Goal: Task Accomplishment & Management: Manage account settings

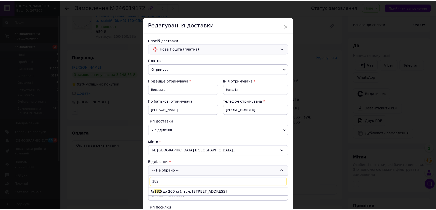
scroll to position [1221, 0]
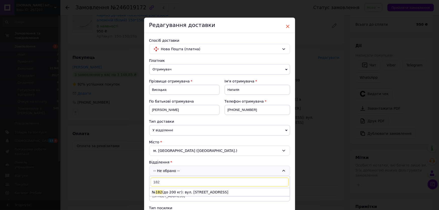
click at [287, 27] on span "×" at bounding box center [288, 26] width 5 height 9
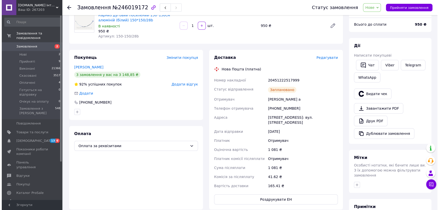
scroll to position [0, 0]
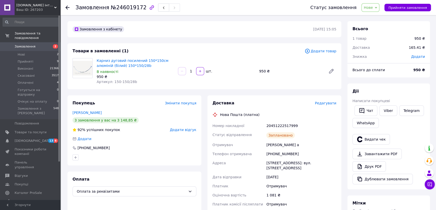
click at [66, 8] on use at bounding box center [67, 8] width 4 height 4
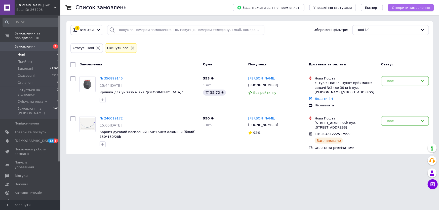
click at [401, 7] on span "Створити замовлення" at bounding box center [411, 8] width 38 height 4
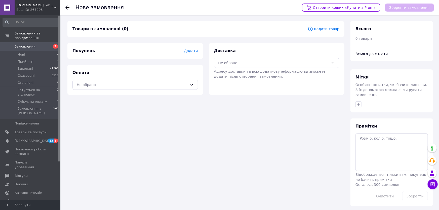
click at [330, 30] on span "Додати товар" at bounding box center [324, 29] width 32 height 6
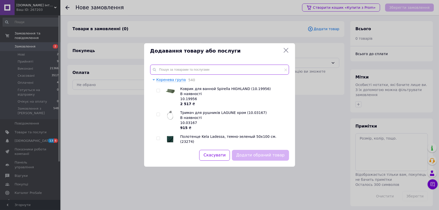
click at [163, 70] on input "text" at bounding box center [219, 70] width 139 height 10
paste input "120012"
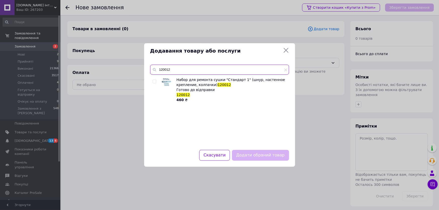
type input "120012"
click at [154, 82] on input "checkbox" at bounding box center [154, 81] width 3 height 3
checkbox input "true"
click at [265, 155] on button "Додати обраний товар" at bounding box center [260, 155] width 57 height 11
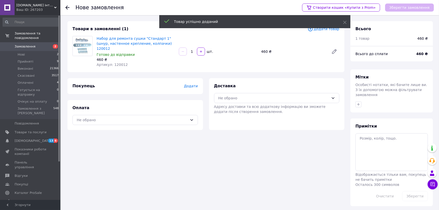
click at [193, 84] on span "Додати" at bounding box center [191, 86] width 14 height 4
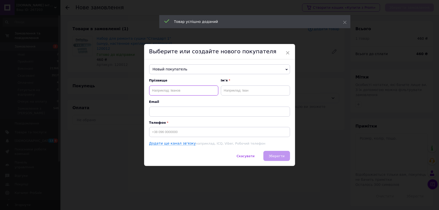
click at [179, 89] on input "text" at bounding box center [183, 91] width 69 height 10
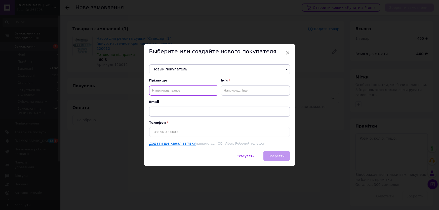
click at [156, 90] on input "text" at bounding box center [183, 91] width 69 height 10
paste input "Фотченко Олександр Анатолійович"
type input "Фотченко Олександр Анатолійович"
click at [224, 91] on input "text" at bounding box center [255, 91] width 69 height 10
paste input "Фотченко Олександр Анатолійович"
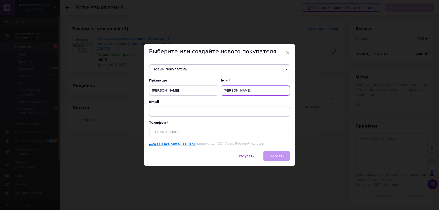
click at [238, 90] on input "Фотченко Олександр Анатолійович" at bounding box center [255, 91] width 69 height 10
click at [272, 92] on input "Олександр Анатолійович" at bounding box center [255, 91] width 69 height 10
type input "Олександр"
click at [206, 89] on input "Фотченко Олександр Анатолійович" at bounding box center [183, 91] width 69 height 10
type input "Фотченко"
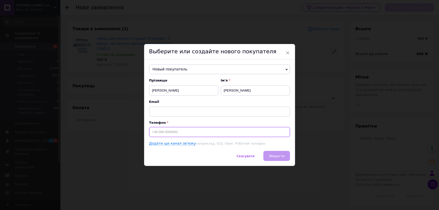
click at [154, 132] on input at bounding box center [219, 132] width 141 height 10
paste input "380630426601"
click at [149, 131] on input "380630426601" at bounding box center [219, 132] width 141 height 10
type input "[PHONE_NUMBER]"
click at [273, 157] on span "Зберегти" at bounding box center [277, 156] width 16 height 4
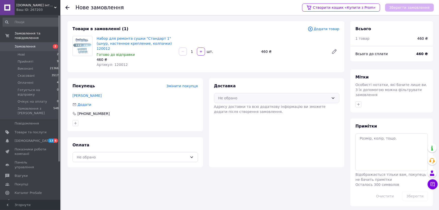
click at [236, 95] on div "Не обрано" at bounding box center [273, 98] width 111 height 6
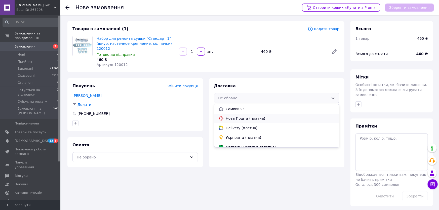
click at [241, 116] on div "Нова Пошта (платна)" at bounding box center [276, 119] width 119 height 6
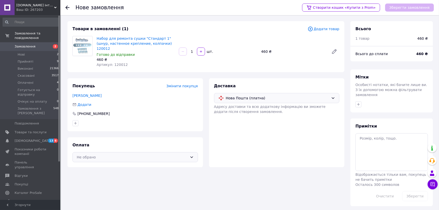
click at [108, 154] on div "Не обрано" at bounding box center [132, 157] width 111 height 6
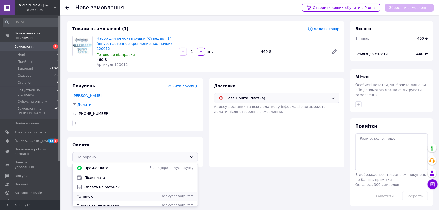
click at [90, 194] on span "Готівкою" at bounding box center [111, 196] width 69 height 5
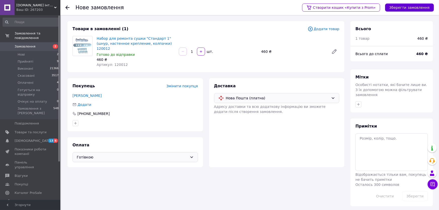
click at [396, 9] on button "Зберегти замовлення" at bounding box center [409, 8] width 49 height 8
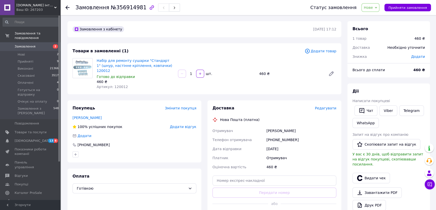
click at [328, 106] on span "Редагувати" at bounding box center [325, 108] width 21 height 4
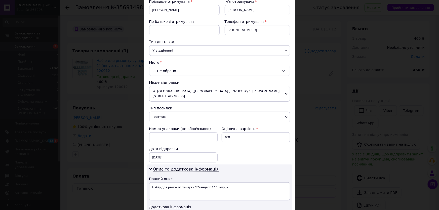
scroll to position [68, 0]
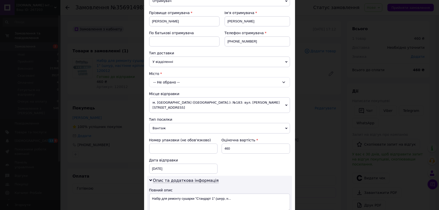
click at [181, 81] on div "-- Не обрано --" at bounding box center [219, 82] width 141 height 10
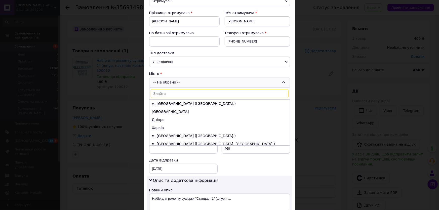
click at [161, 119] on li "Дніпро" at bounding box center [219, 120] width 140 height 8
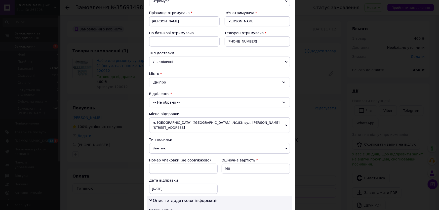
click at [171, 102] on div "-- Не обрано --" at bounding box center [219, 102] width 141 height 10
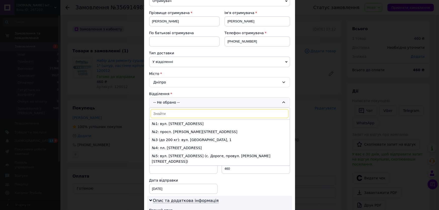
click at [172, 64] on span "У відділенні" at bounding box center [219, 62] width 141 height 11
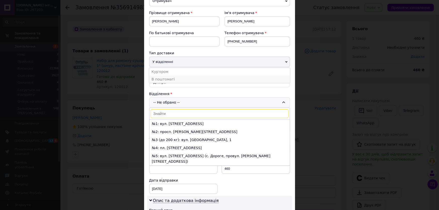
click at [168, 79] on li "В поштоматі" at bounding box center [219, 79] width 141 height 8
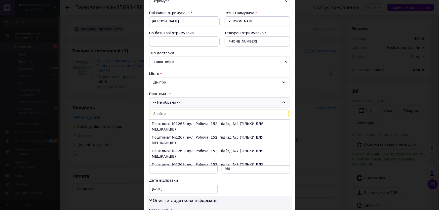
click at [157, 111] on input at bounding box center [220, 113] width 138 height 9
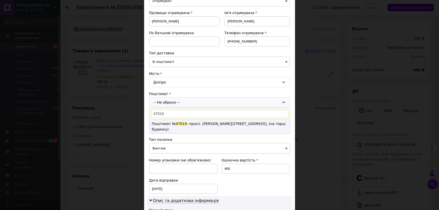
type input "47019"
click at [181, 124] on span "47019" at bounding box center [181, 124] width 11 height 4
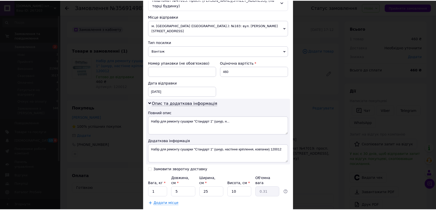
scroll to position [183, 0]
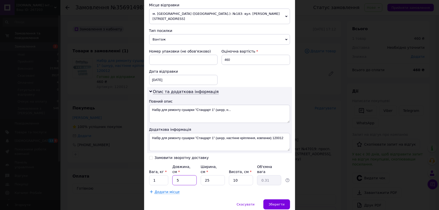
click at [184, 175] on input "5" at bounding box center [184, 180] width 24 height 10
type input "2"
type input "0.13"
type input "27"
type input "1.69"
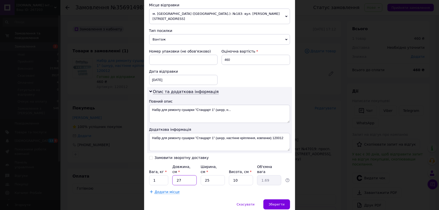
type input "27"
click at [239, 175] on input "10" at bounding box center [241, 180] width 24 height 10
type input "1"
type input "0.17"
type input "5"
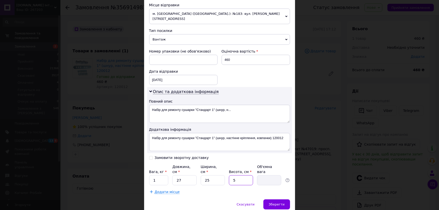
type input "0.84"
type input "5"
click at [284, 203] on span "Зберегти" at bounding box center [277, 205] width 16 height 4
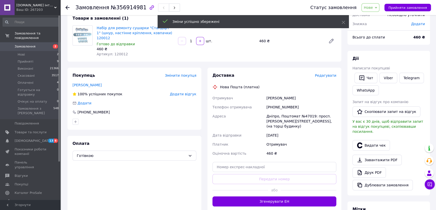
scroll to position [68, 0]
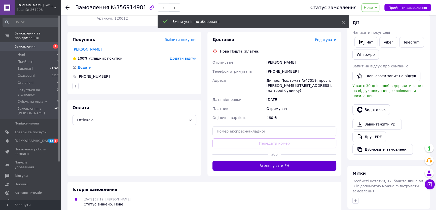
click at [284, 161] on button "Згенерувати ЕН" at bounding box center [274, 166] width 124 height 10
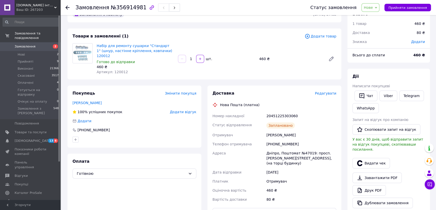
scroll to position [23, 0]
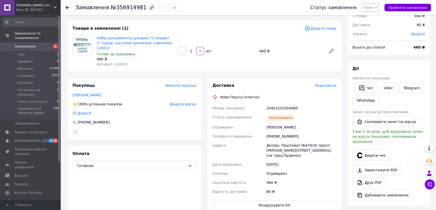
click at [377, 8] on icon at bounding box center [376, 8] width 2 height 2
click at [378, 19] on li "Прийнято" at bounding box center [385, 18] width 46 height 8
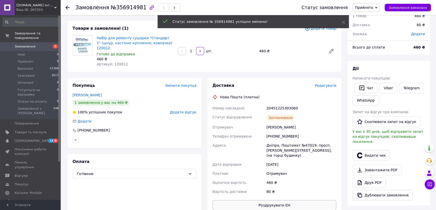
click at [294, 200] on button "Роздрукувати ЕН" at bounding box center [274, 205] width 124 height 10
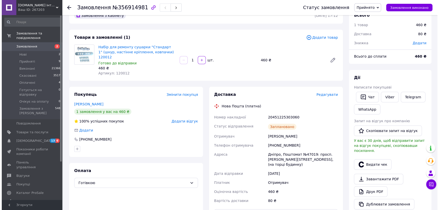
scroll to position [0, 0]
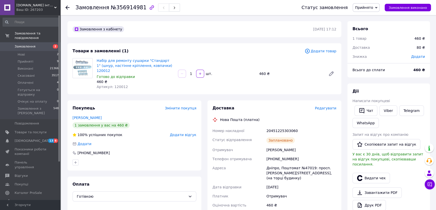
click at [296, 126] on div "20451225303060" at bounding box center [301, 130] width 72 height 9
drag, startPoint x: 296, startPoint y: 124, endPoint x: 271, endPoint y: 124, distance: 25.2
click at [271, 126] on div "20451225303060" at bounding box center [301, 130] width 72 height 9
copy div "20451225303060"
click at [66, 8] on use at bounding box center [67, 8] width 4 height 4
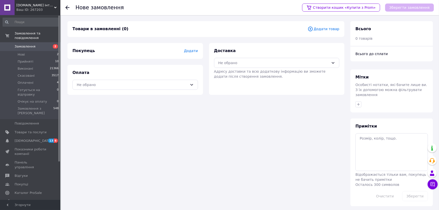
click at [329, 29] on span "Додати товар" at bounding box center [324, 29] width 32 height 6
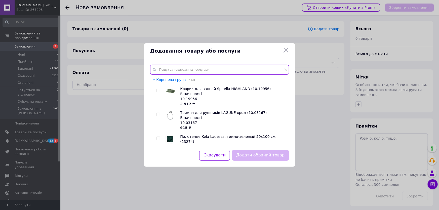
click at [164, 70] on input "text" at bounding box center [219, 70] width 139 height 10
paste input "DA212396"
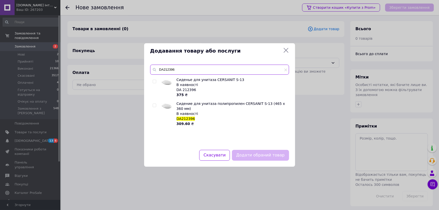
type input "DA212396"
click at [153, 83] on input "checkbox" at bounding box center [154, 81] width 3 height 3
checkbox input "true"
click at [257, 157] on button "Додати обраний товар" at bounding box center [260, 155] width 57 height 11
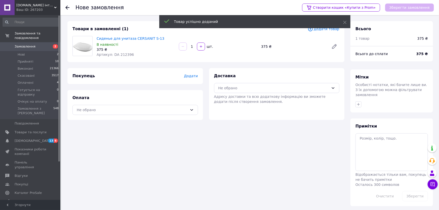
click at [191, 76] on span "Додати" at bounding box center [191, 76] width 14 height 4
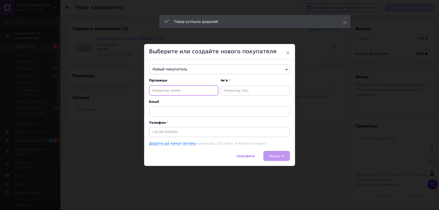
click at [176, 90] on input "text" at bounding box center [183, 91] width 69 height 10
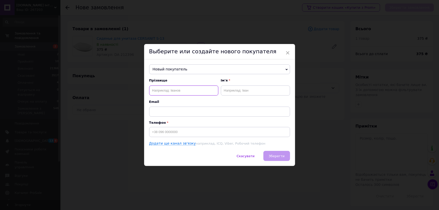
click at [155, 90] on input "text" at bounding box center [183, 91] width 69 height 10
paste input "[PERSON_NAME]"
type input "[PERSON_NAME]"
click at [224, 91] on input "text" at bounding box center [255, 91] width 69 height 10
paste input "[PERSON_NAME]"
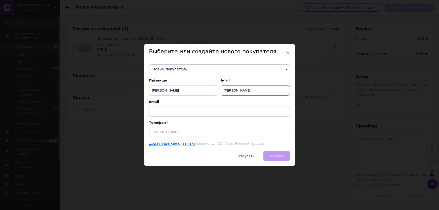
click at [236, 90] on input "[PERSON_NAME]" at bounding box center [255, 91] width 69 height 10
type input "Віталій"
click at [178, 91] on input "[PERSON_NAME]" at bounding box center [183, 91] width 69 height 10
type input "Мельник"
click at [154, 133] on input at bounding box center [219, 132] width 141 height 10
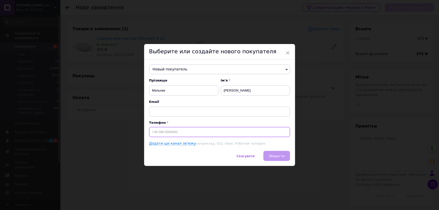
paste input "380968299865"
click at [150, 131] on input "380968299865" at bounding box center [219, 132] width 141 height 10
type input "[PHONE_NUMBER]"
click at [274, 158] on button "Зберегти" at bounding box center [276, 156] width 26 height 10
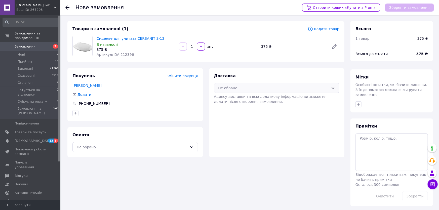
click at [246, 90] on div "Не обрано" at bounding box center [273, 88] width 111 height 6
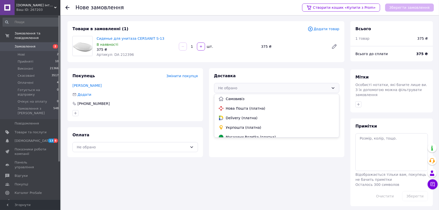
drag, startPoint x: 250, startPoint y: 109, endPoint x: 262, endPoint y: 110, distance: 11.8
click at [250, 109] on span "Нова Пошта (платна)" at bounding box center [280, 108] width 109 height 5
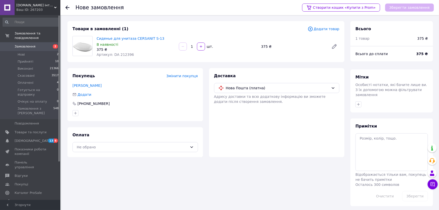
click at [183, 76] on span "Змінити покупця" at bounding box center [182, 76] width 31 height 4
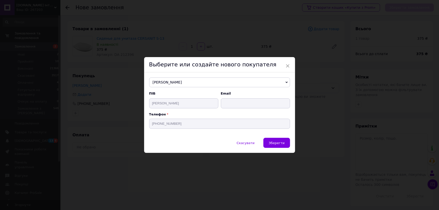
click at [184, 81] on span "[PERSON_NAME]" at bounding box center [219, 82] width 141 height 10
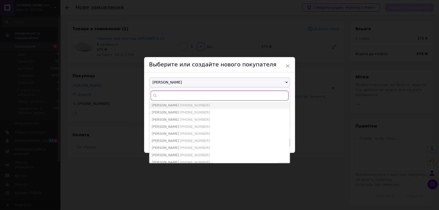
click at [159, 95] on input "text" at bounding box center [220, 96] width 138 height 10
paste input "Ровненко Виталий Александрович"
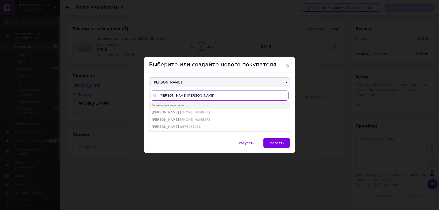
click at [178, 96] on input "Ровненко Виталий Александрович" at bounding box center [220, 96] width 138 height 10
type input "Ровненко Виталий Александрович"
click at [170, 106] on span "Новый покупатель" at bounding box center [168, 105] width 32 height 4
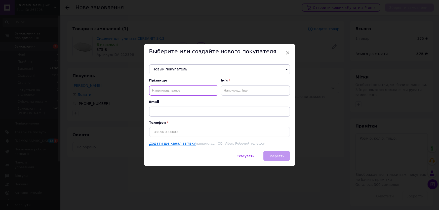
paste input "Ровненко Виталий Александрович"
type input "Ровненко Виталий Александрович"
click at [229, 90] on input "text" at bounding box center [255, 91] width 69 height 10
paste input "Ровненко Виталий Александрович"
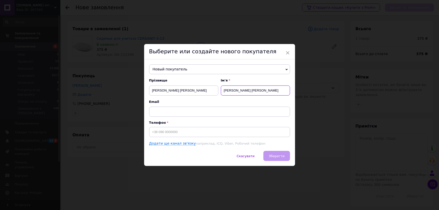
click at [238, 89] on input "Ровненко Виталий Александрович" at bounding box center [255, 91] width 69 height 10
click at [264, 89] on input "Виталий Александрович" at bounding box center [255, 91] width 69 height 10
type input "Виталий"
click at [206, 91] on input "Ровненко Виталий Александрович" at bounding box center [183, 91] width 69 height 10
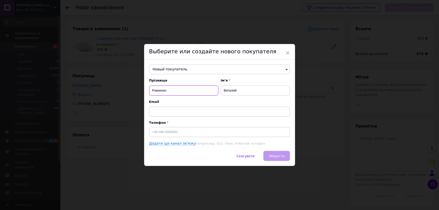
type input "Ровненко"
click at [155, 131] on input at bounding box center [219, 132] width 141 height 10
paste input "380664905385"
click at [149, 132] on input "380664905385" at bounding box center [219, 132] width 141 height 10
type input "[PHONE_NUMBER]"
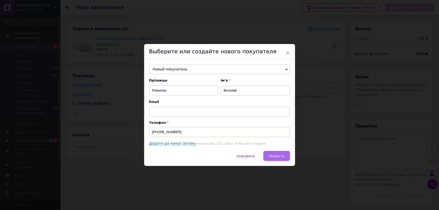
click at [276, 158] on span "Зберегти" at bounding box center [277, 156] width 16 height 4
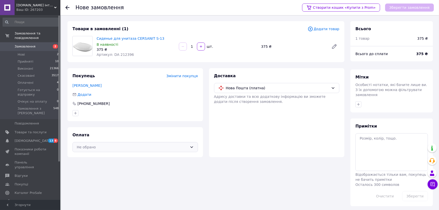
click at [108, 148] on div "Не обрано" at bounding box center [132, 147] width 111 height 6
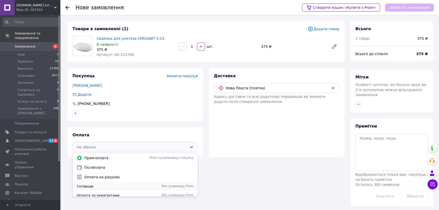
click at [96, 187] on span "Готівкою" at bounding box center [111, 186] width 69 height 5
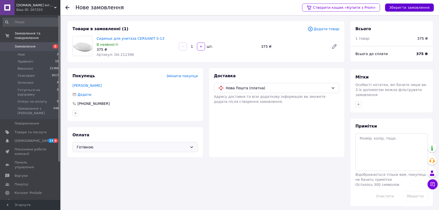
click at [398, 7] on button "Зберегти замовлення" at bounding box center [409, 8] width 49 height 8
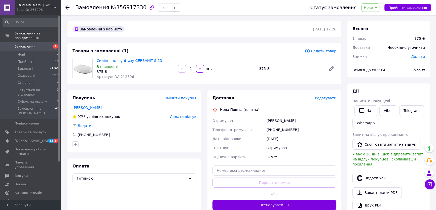
click at [331, 98] on span "Редагувати" at bounding box center [325, 98] width 21 height 4
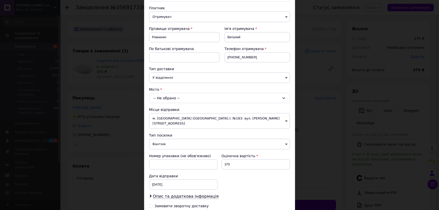
scroll to position [68, 0]
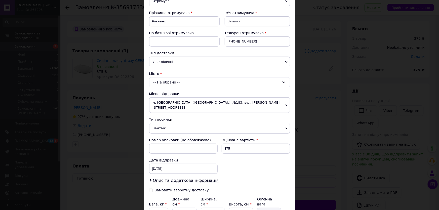
click at [179, 82] on div "-- Не обрано --" at bounding box center [219, 82] width 141 height 10
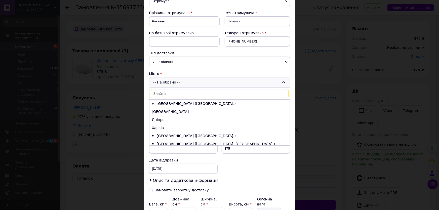
click at [171, 91] on input at bounding box center [220, 93] width 138 height 9
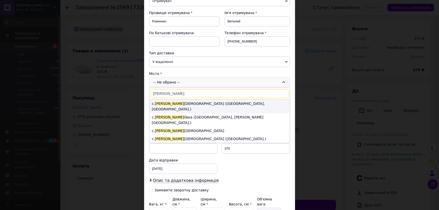
type input "матв"
click at [169, 104] on li "с. Матв іївка (Запорізька обл., Запорізький р-н.)" at bounding box center [219, 107] width 140 height 14
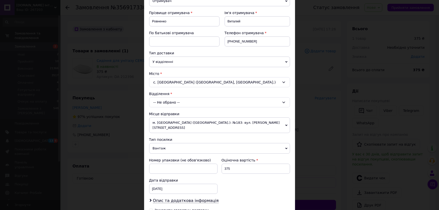
click at [170, 102] on div "-- Не обрано --" at bounding box center [219, 102] width 141 height 10
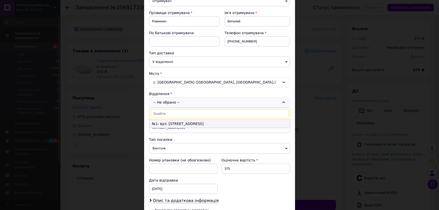
click at [181, 123] on li "№1: вул. Центральна, 75і" at bounding box center [219, 124] width 140 height 8
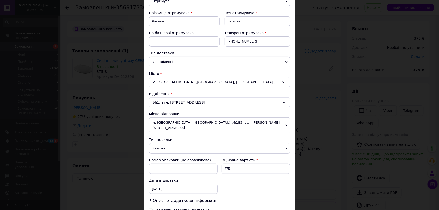
scroll to position [132, 0]
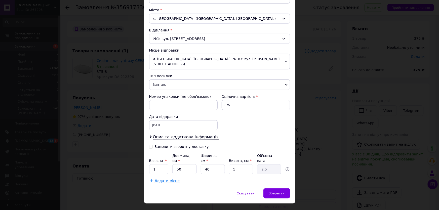
click at [150, 145] on input "Замовити зворотну доставку" at bounding box center [151, 147] width 4 height 4
checkbox input "true"
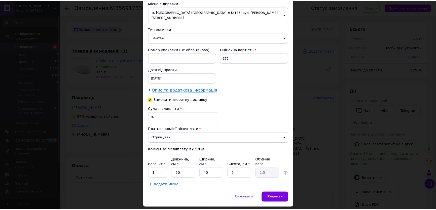
scroll to position [183, 0]
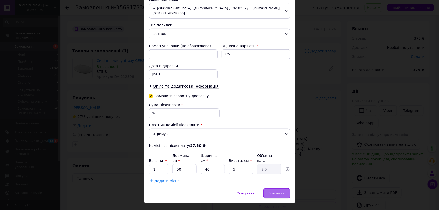
click at [276, 191] on span "Зберегти" at bounding box center [277, 193] width 16 height 4
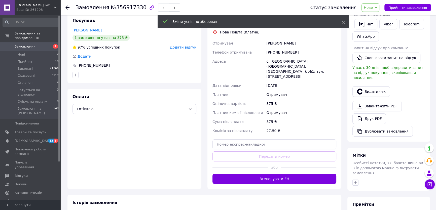
scroll to position [91, 0]
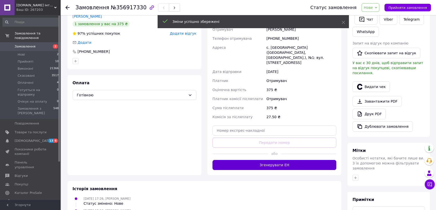
click at [287, 160] on button "Згенерувати ЕН" at bounding box center [274, 165] width 124 height 10
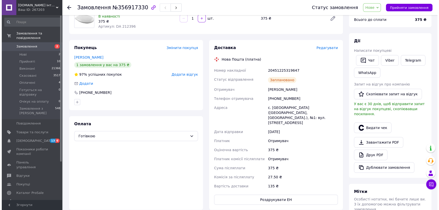
scroll to position [46, 0]
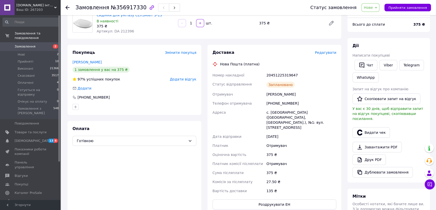
click at [329, 54] on span "Редагувати" at bounding box center [325, 53] width 21 height 4
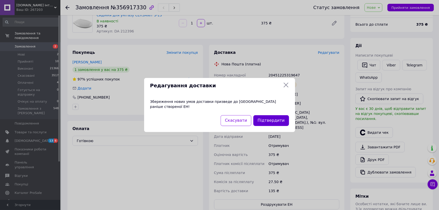
click at [277, 120] on button "Підтвердити" at bounding box center [270, 120] width 35 height 11
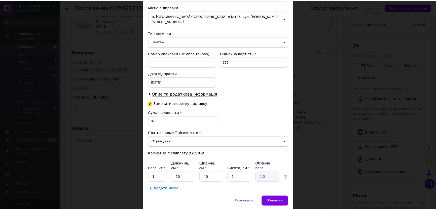
scroll to position [183, 0]
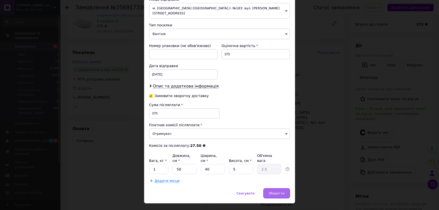
click at [275, 191] on span "Зберегти" at bounding box center [277, 193] width 16 height 4
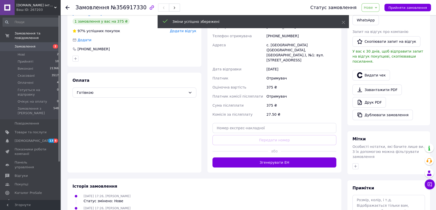
scroll to position [114, 0]
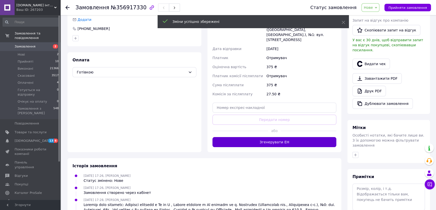
click at [269, 137] on button "Згенерувати ЕН" at bounding box center [274, 142] width 124 height 10
click at [269, 131] on div "Доставка Редагувати Нова Пошта (платна) Отримувач Ровненко Виталий Телефон отри…" at bounding box center [274, 64] width 124 height 166
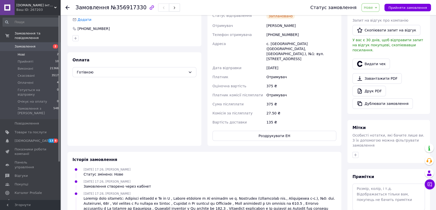
click at [23, 52] on span "Нові" at bounding box center [21, 54] width 7 height 5
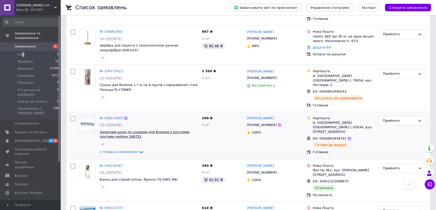
scroll to position [457, 0]
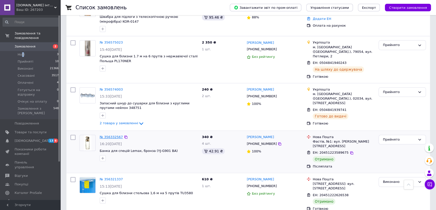
click at [109, 135] on link "№ 356332567" at bounding box center [111, 137] width 23 height 4
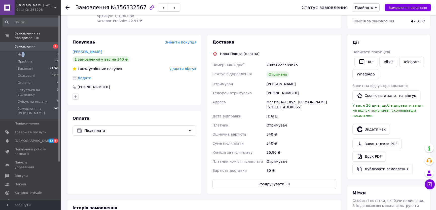
scroll to position [68, 0]
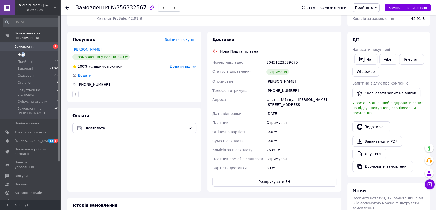
click at [22, 52] on span "Нові" at bounding box center [21, 54] width 7 height 5
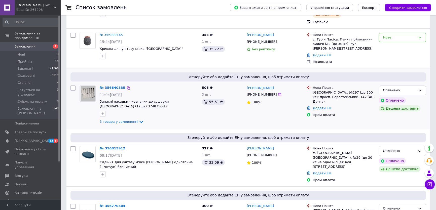
scroll to position [137, 0]
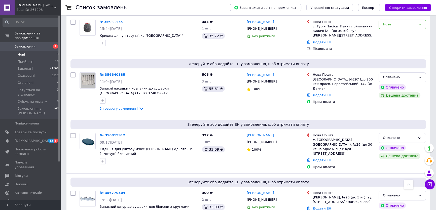
click at [25, 51] on li "Нові 3" at bounding box center [31, 54] width 62 height 7
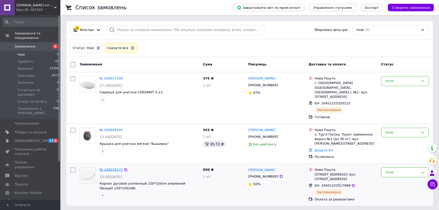
click at [110, 168] on link "№ 246019172" at bounding box center [111, 170] width 23 height 4
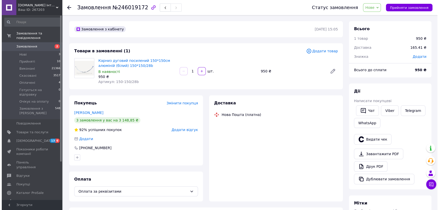
scroll to position [1236, 0]
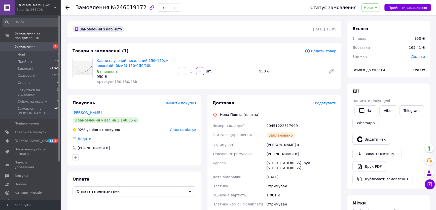
click at [332, 102] on span "Редагувати" at bounding box center [325, 103] width 21 height 4
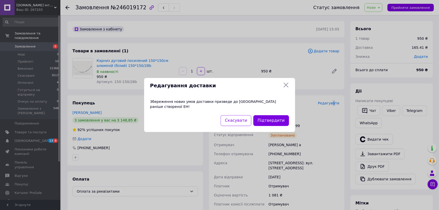
scroll to position [1221, 0]
click at [272, 121] on button "Підтвердити" at bounding box center [270, 120] width 35 height 11
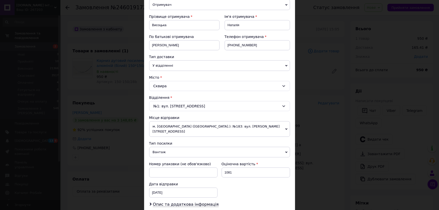
scroll to position [68, 0]
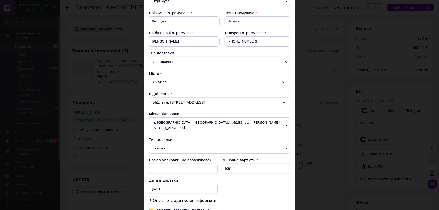
click at [156, 83] on div "Сквира" at bounding box center [219, 82] width 141 height 10
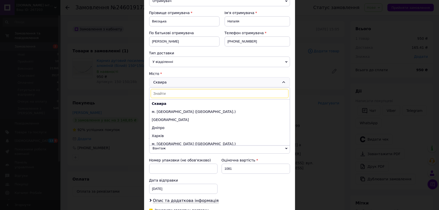
click at [156, 94] on input at bounding box center [220, 93] width 138 height 9
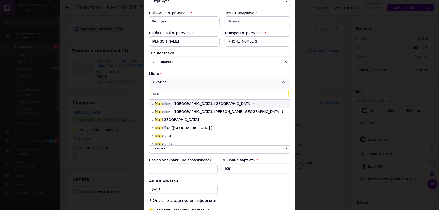
type input "мат"
click at [167, 104] on li "с. Мат віївка (Запорізька обл., Запорізький р-н.)" at bounding box center [219, 104] width 140 height 8
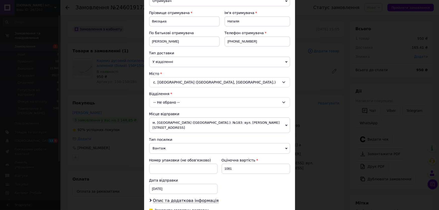
click at [167, 101] on div "-- Не обрано --" at bounding box center [219, 102] width 141 height 10
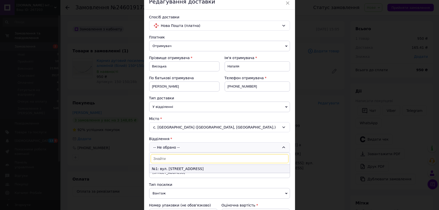
scroll to position [23, 0]
click at [171, 27] on span "Нова Пошта (платна)" at bounding box center [220, 27] width 119 height 6
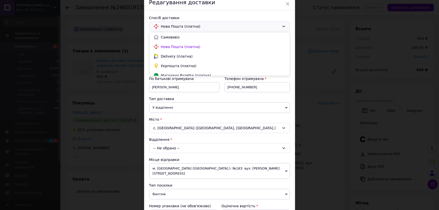
scroll to position [5, 0]
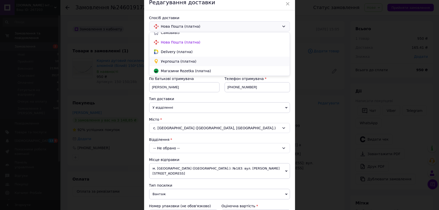
click at [171, 61] on span "Укрпошта (платна)" at bounding box center [223, 61] width 125 height 5
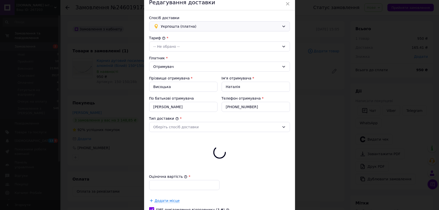
type input "1081"
checkbox input "true"
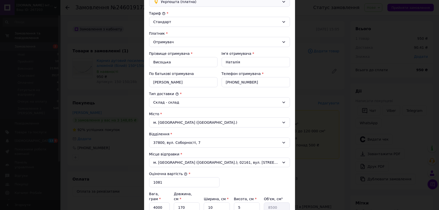
scroll to position [91, 0]
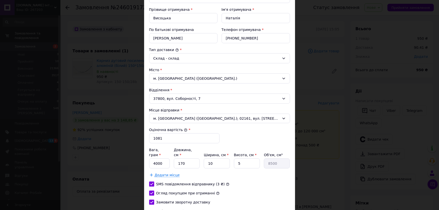
click at [170, 78] on div "м. Хорол (Полтавська обл.)" at bounding box center [219, 78] width 141 height 10
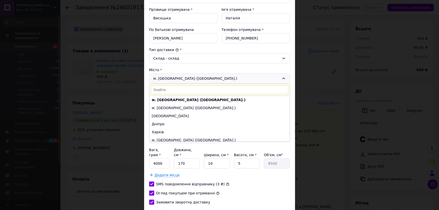
drag, startPoint x: 164, startPoint y: 90, endPoint x: 165, endPoint y: 88, distance: 2.9
click at [164, 89] on input at bounding box center [220, 89] width 138 height 9
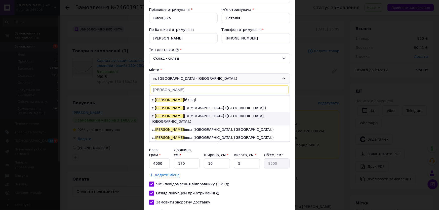
type input "матв"
click at [187, 115] on li "с. Матв іївка (Запорізька обл., Запорізький р-н.)" at bounding box center [219, 119] width 140 height 14
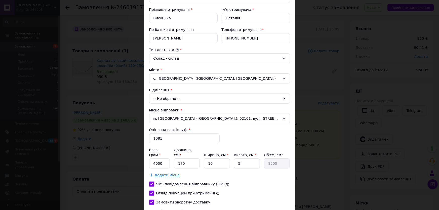
click at [176, 97] on div "-- Не обрано --" at bounding box center [219, 99] width 141 height 10
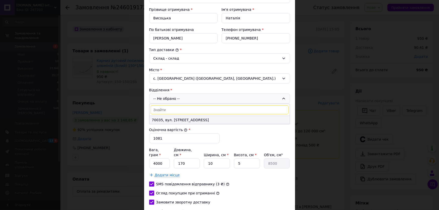
click at [178, 120] on li "70035, вул. [STREET_ADDRESS]" at bounding box center [219, 120] width 140 height 8
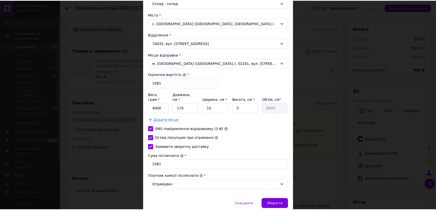
scroll to position [162, 0]
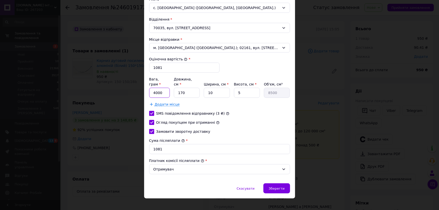
click at [162, 88] on input "4000" at bounding box center [159, 93] width 21 height 10
type input "4"
type input "1500"
click at [190, 88] on input "170" at bounding box center [187, 93] width 26 height 10
type input "17"
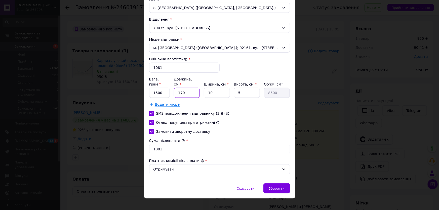
type input "850"
type input "1"
type input "50"
click at [167, 67] on input "1081" at bounding box center [184, 68] width 70 height 10
type input "1"
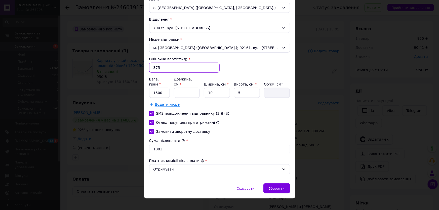
type input "375"
click at [185, 88] on input "Довжина, см *" at bounding box center [187, 93] width 26 height 10
type input "5"
type input "250"
type input "50"
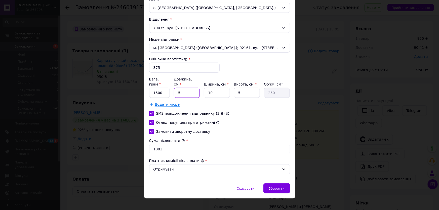
type input "2500"
type input "50"
click at [214, 88] on input "10" at bounding box center [217, 93] width 26 height 10
type input "1"
type input "250"
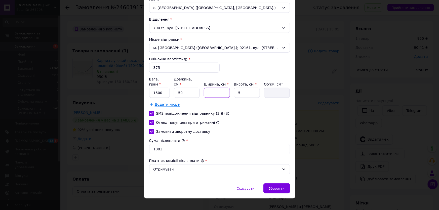
type input "4"
type input "1000"
type input "40"
type input "10000"
type input "40"
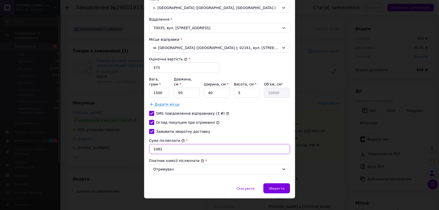
click at [169, 144] on input "1081" at bounding box center [219, 149] width 141 height 10
type input "1"
type input "375"
click at [274, 187] on span "Зберегти" at bounding box center [277, 189] width 16 height 4
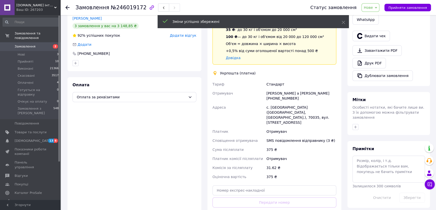
scroll to position [114, 0]
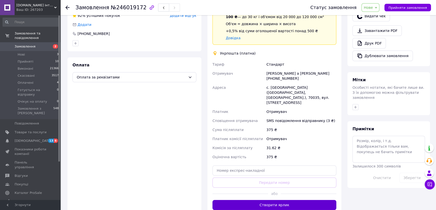
click at [281, 200] on button "Створити ярлик" at bounding box center [274, 205] width 124 height 10
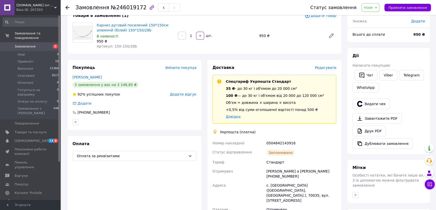
scroll to position [23, 0]
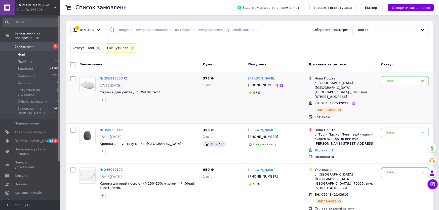
click at [112, 79] on link "№ 356917330" at bounding box center [111, 78] width 23 height 4
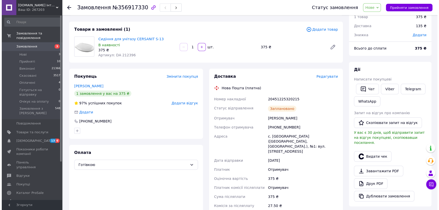
scroll to position [23, 0]
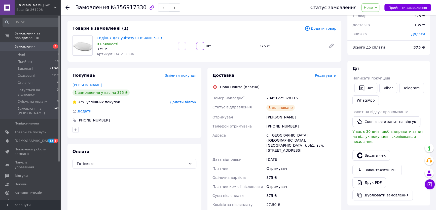
click at [325, 76] on span "Редагувати" at bounding box center [325, 75] width 21 height 4
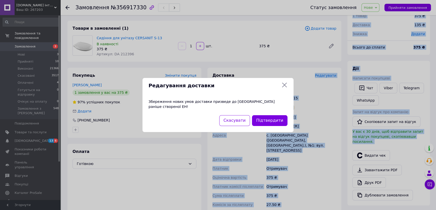
click at [325, 76] on body "[DOMAIN_NAME] інтернет-магазин «Все до Дому» Ваш ID: 267203 Сайт [DOMAIN_NAME] …" at bounding box center [218, 168] width 436 height 383
drag, startPoint x: 323, startPoint y: 81, endPoint x: 327, endPoint y: 92, distance: 11.6
click at [323, 82] on div "Редагування доставки Збереження нових умов доставки призведе до [GEOGRAPHIC_DAT…" at bounding box center [219, 105] width 439 height 210
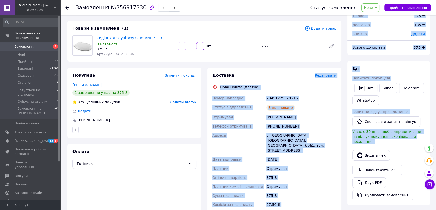
click at [329, 74] on span "Редагувати" at bounding box center [325, 75] width 21 height 4
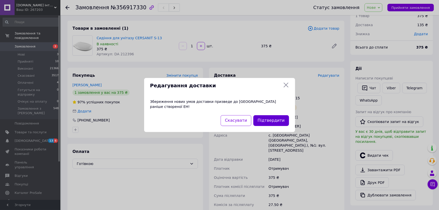
click at [282, 117] on button "Підтвердити" at bounding box center [270, 120] width 35 height 11
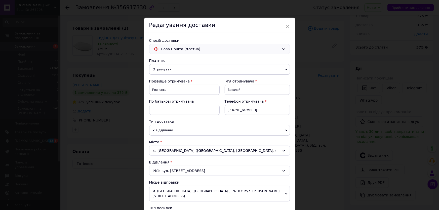
click at [191, 49] on span "Нова Пошта (платна)" at bounding box center [220, 49] width 119 height 6
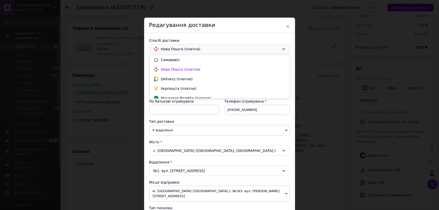
scroll to position [5, 0]
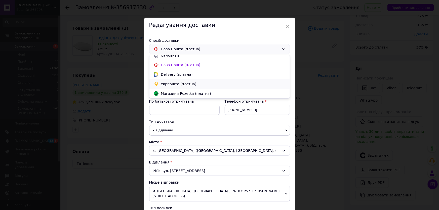
click at [181, 84] on span "Укрпошта (платна)" at bounding box center [223, 84] width 125 height 5
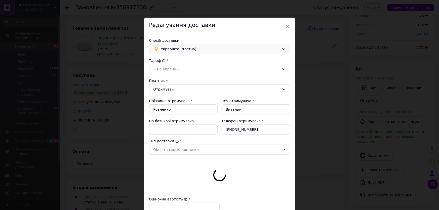
type input "375"
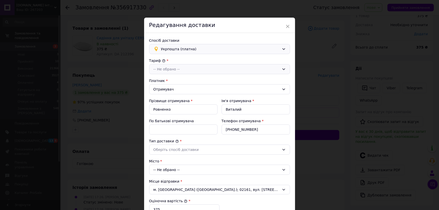
click at [177, 69] on div "-- Не обрано --" at bounding box center [216, 69] width 126 height 6
click at [176, 80] on li "Стандарт" at bounding box center [219, 80] width 140 height 10
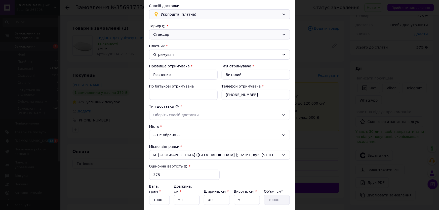
scroll to position [46, 0]
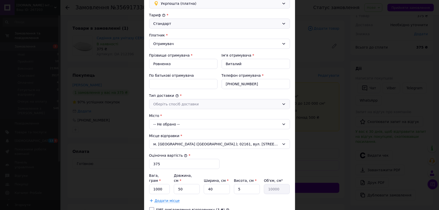
click at [180, 104] on div "Оберіть спосіб доставки" at bounding box center [216, 104] width 126 height 6
click at [176, 114] on li "Склад - склад" at bounding box center [219, 115] width 140 height 10
click at [176, 113] on div "Місто" at bounding box center [219, 115] width 141 height 5
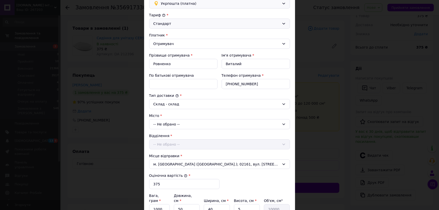
click at [167, 124] on div "-- Не обрано --" at bounding box center [219, 124] width 141 height 10
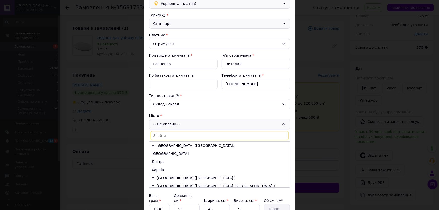
drag, startPoint x: 164, startPoint y: 136, endPoint x: 168, endPoint y: 131, distance: 6.6
click at [164, 136] on input at bounding box center [220, 135] width 138 height 9
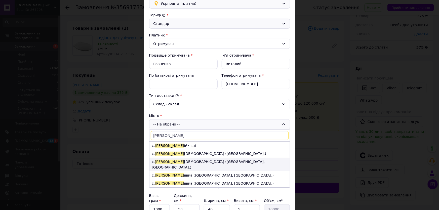
type input "матв"
click at [167, 163] on li "с. Матв іївка (Запорізька обл., Запорізький р-н.)" at bounding box center [219, 165] width 140 height 14
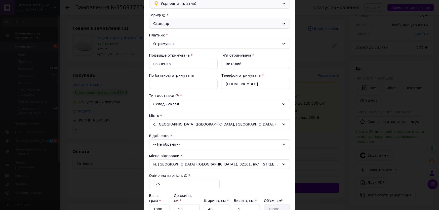
click at [170, 143] on div "-- Не обрано --" at bounding box center [219, 144] width 141 height 10
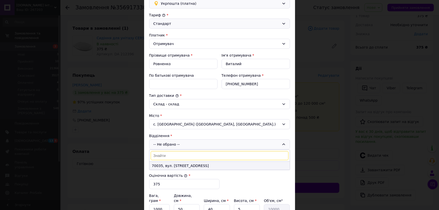
click at [181, 164] on li "70035, вул. [STREET_ADDRESS]" at bounding box center [219, 166] width 140 height 8
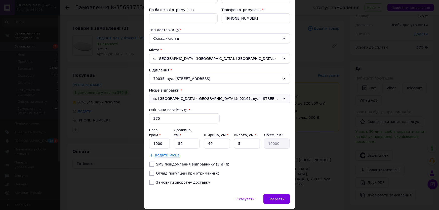
scroll to position [122, 0]
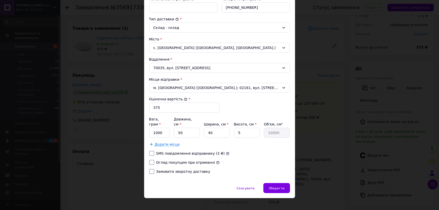
click at [150, 151] on input "SMS повідомлення відправнику (3 ₴)" at bounding box center [151, 153] width 5 height 5
checkbox input "true"
click at [151, 160] on input "Огляд покупцем при отриманні" at bounding box center [151, 162] width 5 height 5
checkbox input "true"
click at [151, 169] on input "Замовити зворотну доставку" at bounding box center [151, 171] width 5 height 5
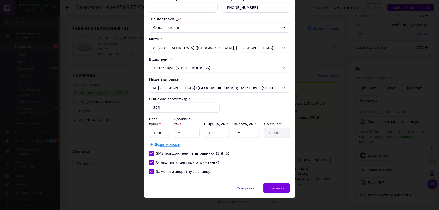
checkbox input "true"
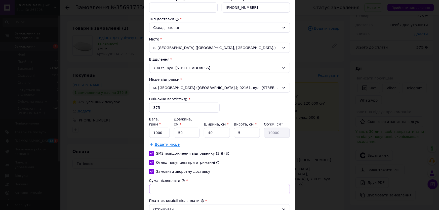
click at [157, 184] on input "Сума післяплати" at bounding box center [219, 189] width 141 height 10
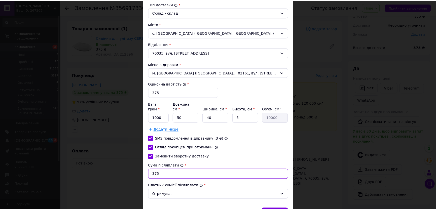
scroll to position [162, 0]
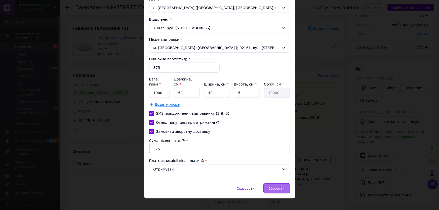
type input "375"
click at [276, 187] on span "Зберегти" at bounding box center [277, 189] width 16 height 4
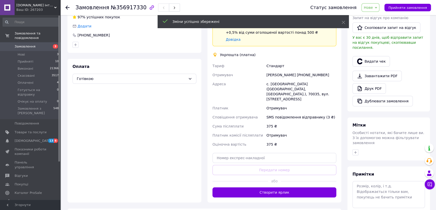
scroll to position [114, 0]
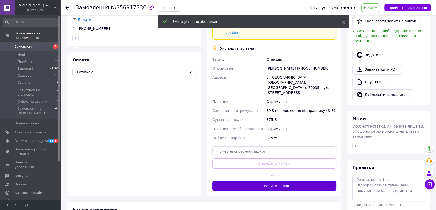
click at [282, 181] on button "Створити ярлик" at bounding box center [274, 186] width 124 height 10
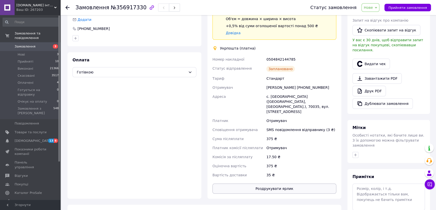
click at [292, 184] on button "Роздрукувати ярлик" at bounding box center [274, 189] width 124 height 10
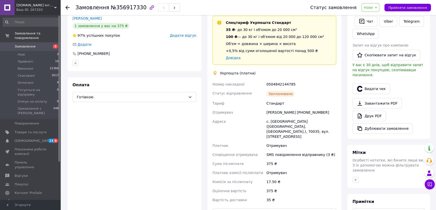
scroll to position [91, 0]
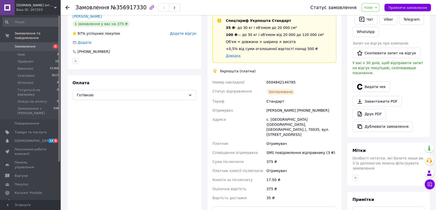
click at [379, 9] on span "Нове" at bounding box center [370, 7] width 18 height 9
click at [377, 18] on li "Прийнято" at bounding box center [385, 18] width 46 height 8
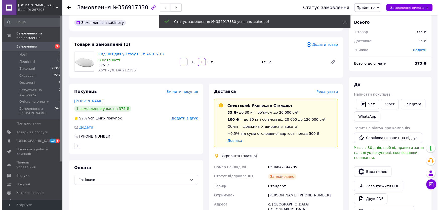
scroll to position [0, 0]
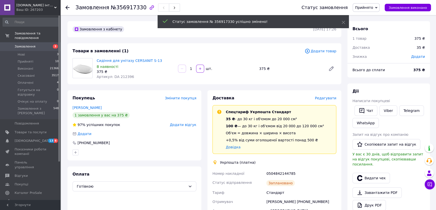
click at [67, 9] on icon at bounding box center [67, 8] width 4 height 4
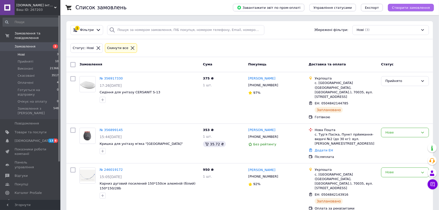
click at [399, 10] on button "Створити замовлення" at bounding box center [411, 8] width 46 height 8
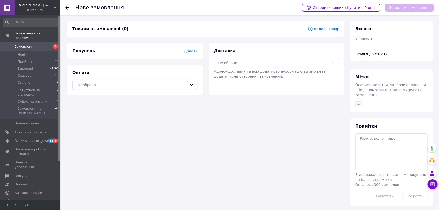
click at [327, 29] on span "Додати товар" at bounding box center [324, 29] width 32 height 6
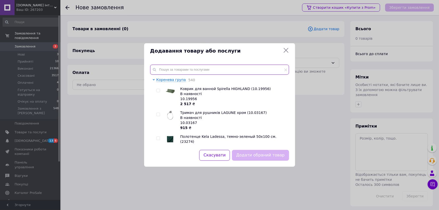
click at [162, 71] on input "text" at bounding box center [219, 70] width 139 height 10
paste input "111"
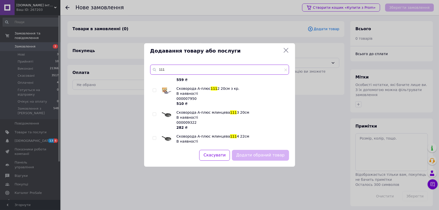
scroll to position [197, 0]
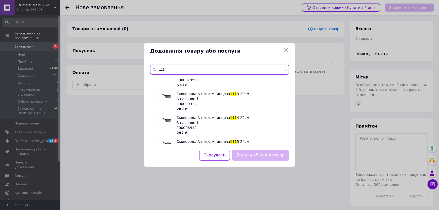
click at [171, 72] on input "111" at bounding box center [219, 70] width 139 height 10
type input "1"
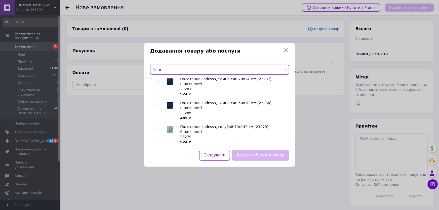
scroll to position [0, 0]
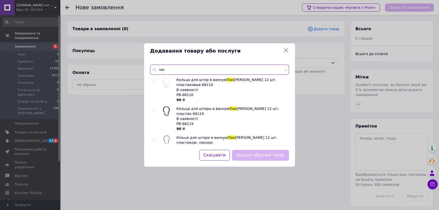
type input "пан"
click at [153, 82] on input "checkbox" at bounding box center [154, 81] width 3 height 3
checkbox input "true"
click at [254, 156] on button "Додати обраний товар" at bounding box center [260, 155] width 57 height 11
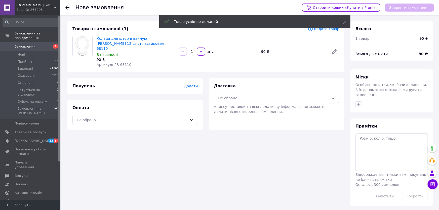
click at [189, 84] on span "Додати" at bounding box center [191, 86] width 14 height 4
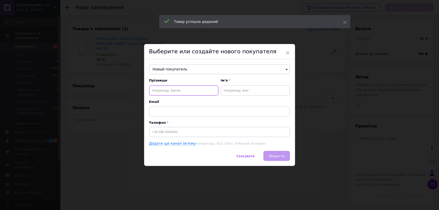
click at [172, 91] on input "text" at bounding box center [183, 91] width 69 height 10
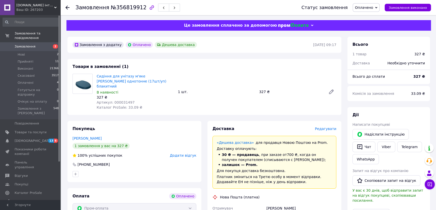
click at [66, 9] on icon at bounding box center [67, 8] width 4 height 4
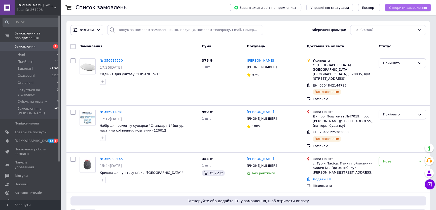
click at [395, 9] on span "Створити замовлення" at bounding box center [408, 8] width 38 height 4
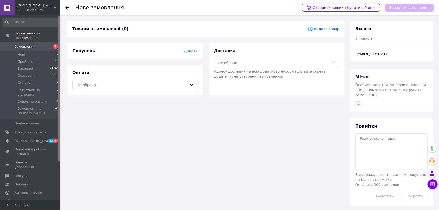
click at [324, 29] on span "Додати товар" at bounding box center [324, 29] width 32 height 6
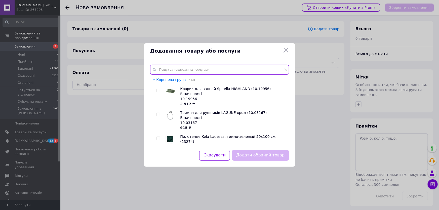
click at [180, 69] on input "text" at bounding box center [219, 70] width 139 height 10
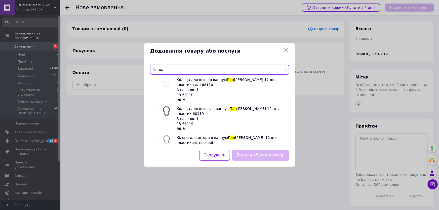
type input "пан"
click at [155, 81] on input "checkbox" at bounding box center [154, 81] width 3 height 3
checkbox input "true"
click at [252, 158] on button "Додати обраний товар" at bounding box center [260, 155] width 57 height 11
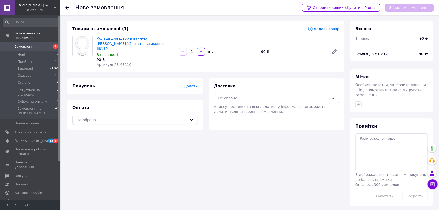
click at [192, 84] on span "Додати" at bounding box center [191, 86] width 14 height 4
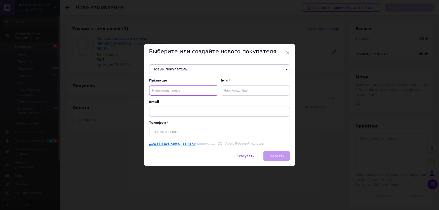
click at [159, 91] on input "text" at bounding box center [183, 91] width 69 height 10
paste input "[PERSON_NAME]"
type input "[PERSON_NAME]"
click at [225, 91] on input "text" at bounding box center [255, 91] width 69 height 10
paste input "[PERSON_NAME]"
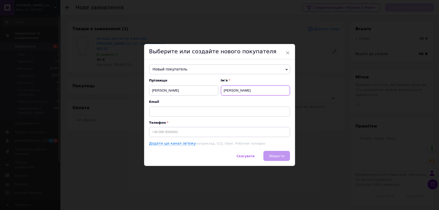
click at [239, 90] on input "[PERSON_NAME]" at bounding box center [255, 91] width 69 height 10
click at [263, 90] on input "[PERSON_NAME]" at bounding box center [255, 91] width 69 height 10
type input "[PERSON_NAME]"
click at [204, 91] on input "[PERSON_NAME]" at bounding box center [183, 91] width 69 height 10
type input "[PERSON_NAME]"
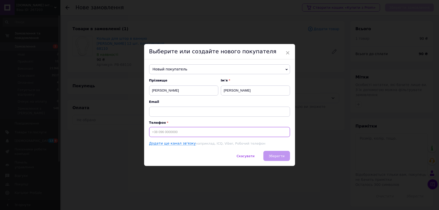
click at [156, 133] on input at bounding box center [219, 132] width 141 height 10
paste input "380636211010"
click at [151, 131] on input "380636211010" at bounding box center [219, 132] width 141 height 10
type input "[PHONE_NUMBER]"
click at [273, 157] on span "Зберегти" at bounding box center [277, 156] width 16 height 4
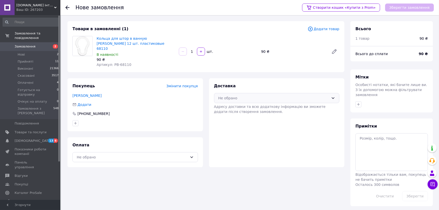
click at [239, 95] on div "Не обрано" at bounding box center [273, 98] width 111 height 6
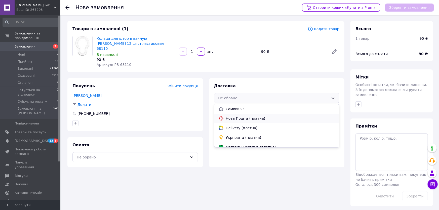
click at [238, 116] on span "Нова Пошта (платна)" at bounding box center [280, 118] width 109 height 5
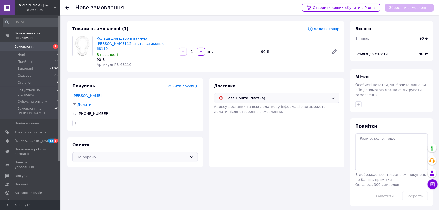
click at [105, 152] on div "Не обрано" at bounding box center [135, 157] width 126 height 10
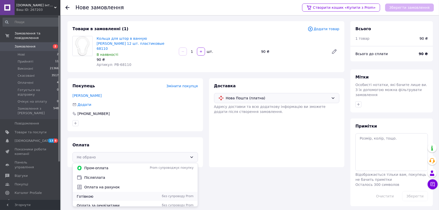
click at [84, 194] on span "Готівкою" at bounding box center [111, 196] width 69 height 5
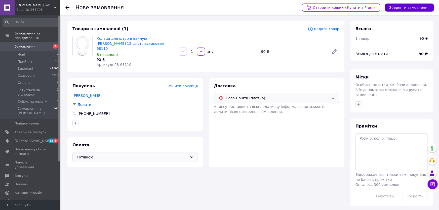
click at [405, 6] on button "Зберегти замовлення" at bounding box center [409, 8] width 49 height 8
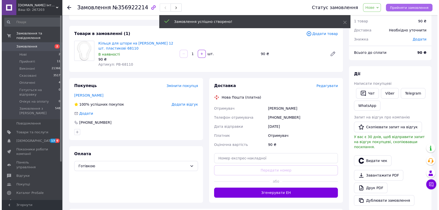
scroll to position [46, 0]
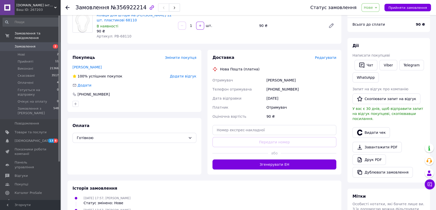
click at [332, 57] on span "Редагувати" at bounding box center [325, 58] width 21 height 4
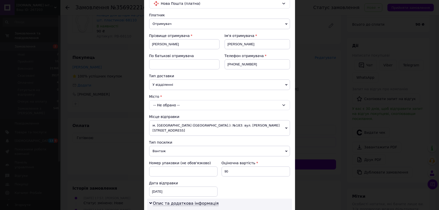
click at [169, 106] on div "-- Не обрано --" at bounding box center [219, 105] width 141 height 10
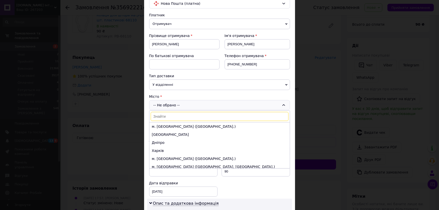
click at [169, 106] on div "-- Не обрано -- м. [GEOGRAPHIC_DATA] ([GEOGRAPHIC_DATA].) Одеса Дніпро [GEOGRAP…" at bounding box center [219, 105] width 141 height 10
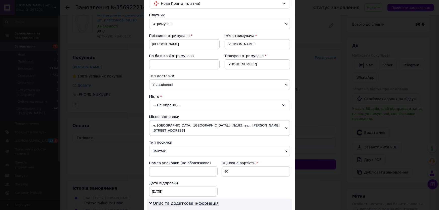
click at [176, 84] on span "У відділенні" at bounding box center [219, 85] width 141 height 11
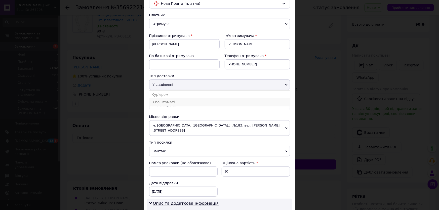
click at [171, 101] on li "В поштоматі" at bounding box center [219, 102] width 141 height 8
click at [171, 101] on div "-- Не обрано --" at bounding box center [219, 105] width 141 height 10
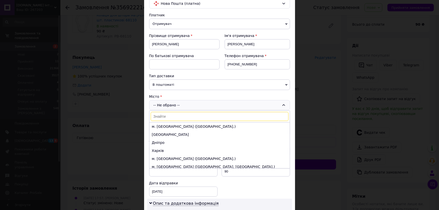
click at [170, 104] on div "-- Не обрано -- м. [GEOGRAPHIC_DATA] ([GEOGRAPHIC_DATA].) Одеса Дніпро [GEOGRAP…" at bounding box center [219, 105] width 141 height 10
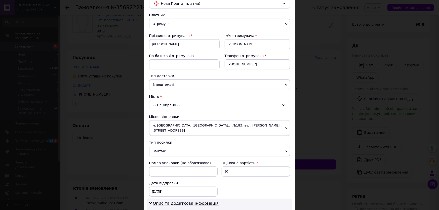
click at [162, 105] on div "-- Не обрано --" at bounding box center [219, 105] width 141 height 10
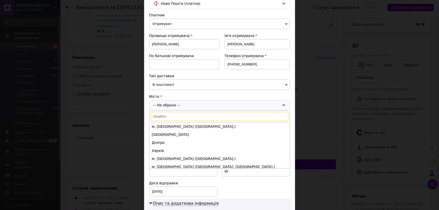
click at [163, 112] on input at bounding box center [220, 116] width 138 height 9
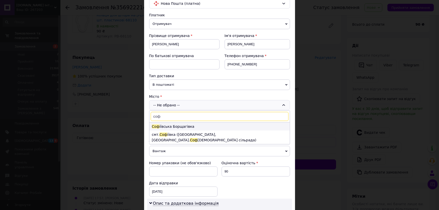
type input "соф"
click at [184, 127] on li "Соф іївська Борщагівка" at bounding box center [219, 127] width 140 height 8
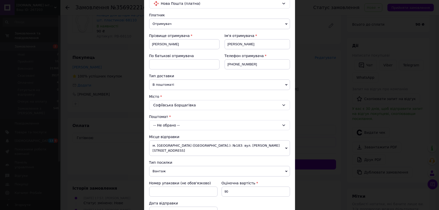
click at [181, 126] on div "-- Не обрано --" at bounding box center [219, 125] width 141 height 10
click at [165, 125] on div "-- Не обрано --" at bounding box center [219, 125] width 141 height 10
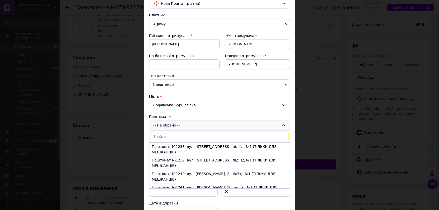
click at [166, 136] on input at bounding box center [220, 136] width 138 height 9
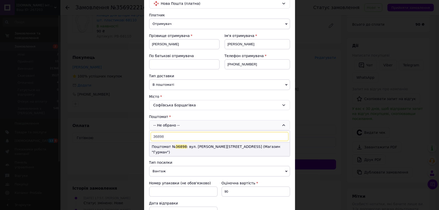
type input "36898"
click at [189, 146] on li "Поштомат № 36898 : вул. [PERSON_NAME][STREET_ADDRESS] (Магазин "Гурман")" at bounding box center [219, 150] width 140 height 14
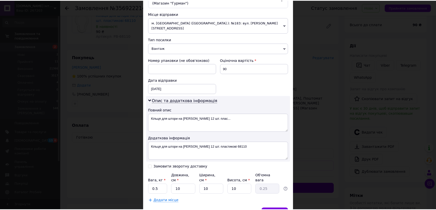
scroll to position [188, 0]
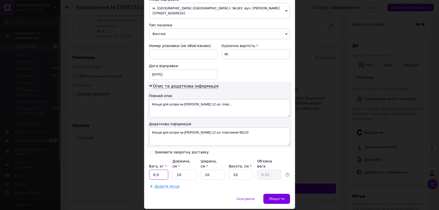
click at [163, 170] on input "0.5" at bounding box center [158, 175] width 19 height 10
type input "0"
type input "1"
click at [180, 170] on input "10" at bounding box center [184, 175] width 24 height 10
type input "1"
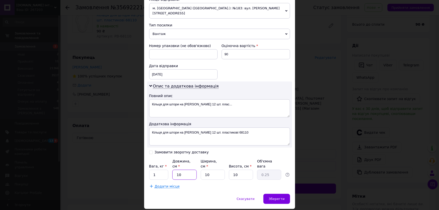
type input "0.1"
type input "2"
type input "0.1"
type input "28"
type input "0.7"
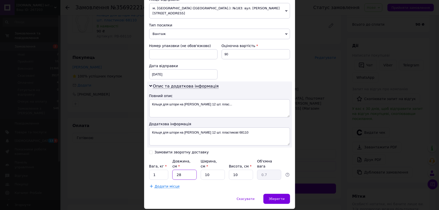
type input "28"
click at [213, 170] on input "10" at bounding box center [213, 175] width 24 height 10
type input "1"
type input "0.1"
type input "2"
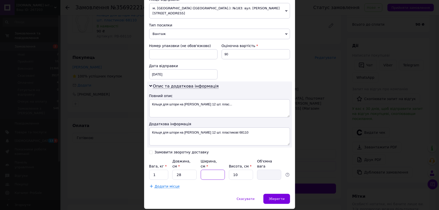
type input "0.14"
type input "25"
type input "1.75"
type input "25"
click at [242, 170] on input "10" at bounding box center [241, 175] width 24 height 10
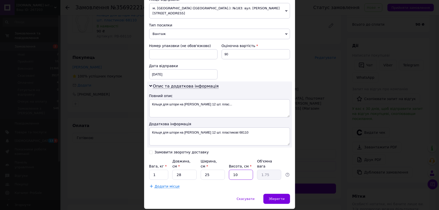
type input "1"
type input "0.18"
type input "5"
type input "0.88"
type input "5"
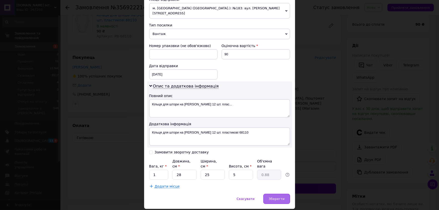
click at [285, 194] on div "Зберегти" at bounding box center [276, 199] width 26 height 10
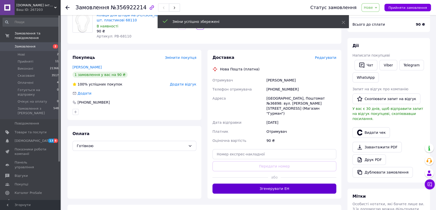
click at [294, 184] on button "Згенерувати ЕН" at bounding box center [274, 189] width 124 height 10
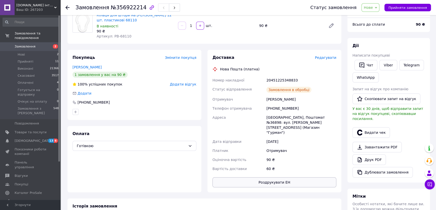
click at [292, 178] on button "Роздрукувати ЕН" at bounding box center [274, 182] width 124 height 10
click at [379, 10] on span "Нове" at bounding box center [370, 7] width 18 height 9
click at [378, 17] on li "Прийнято" at bounding box center [385, 18] width 46 height 8
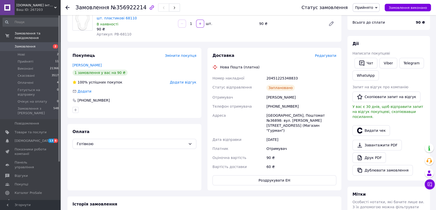
scroll to position [46, 0]
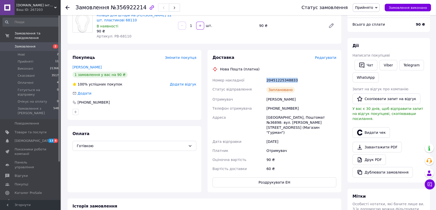
drag, startPoint x: 295, startPoint y: 79, endPoint x: 266, endPoint y: 81, distance: 29.0
click at [266, 81] on div "20451225348833" at bounding box center [301, 80] width 72 height 9
copy div "20451225348833"
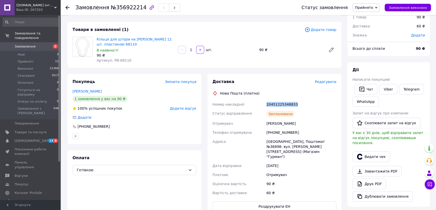
scroll to position [0, 0]
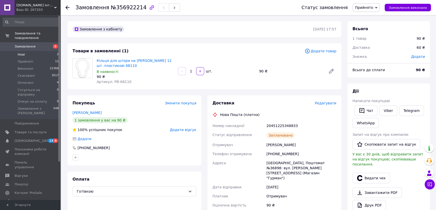
click at [20, 52] on span "Нові" at bounding box center [21, 54] width 7 height 5
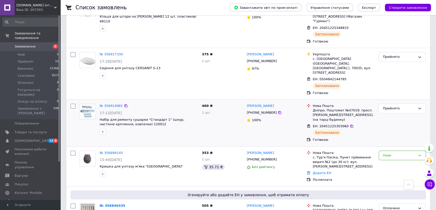
scroll to position [46, 0]
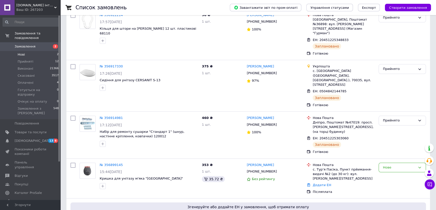
click at [20, 52] on span "Нові" at bounding box center [21, 54] width 7 height 5
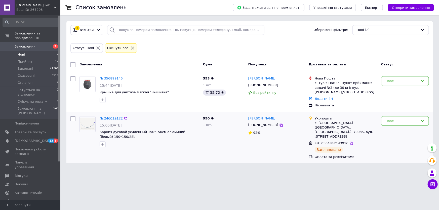
click at [108, 116] on link "№ 246019172" at bounding box center [111, 118] width 23 height 4
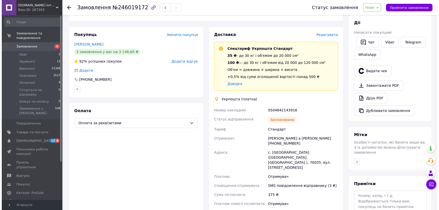
scroll to position [1241, 0]
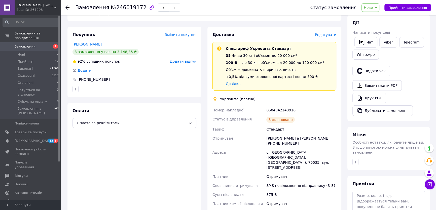
click at [327, 34] on span "Редагувати" at bounding box center [325, 35] width 21 height 4
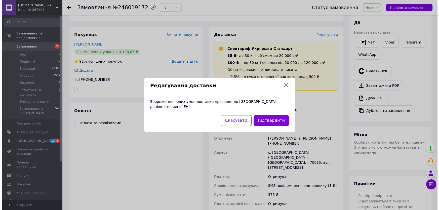
scroll to position [1226, 0]
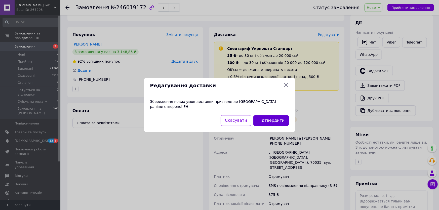
click at [276, 119] on button "Підтвердити" at bounding box center [270, 120] width 35 height 11
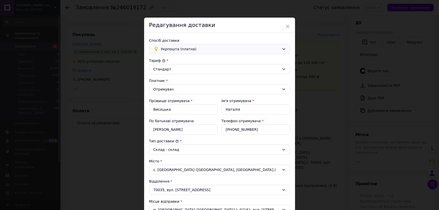
click at [171, 52] on div "Укрпошта (платна)" at bounding box center [219, 49] width 141 height 10
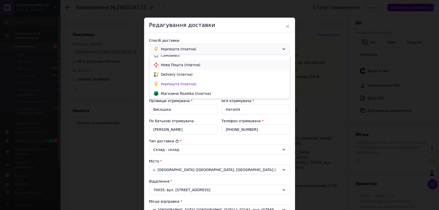
click at [174, 65] on span "Нова Пошта (платна)" at bounding box center [223, 64] width 125 height 5
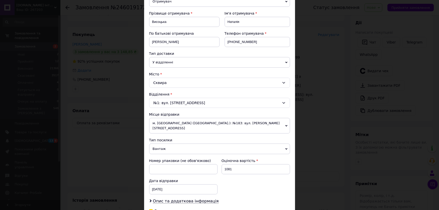
scroll to position [68, 0]
click at [163, 80] on div "Сквира" at bounding box center [219, 82] width 141 height 10
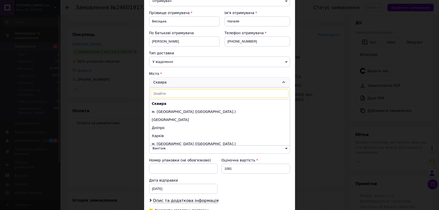
click at [161, 93] on input at bounding box center [220, 93] width 138 height 9
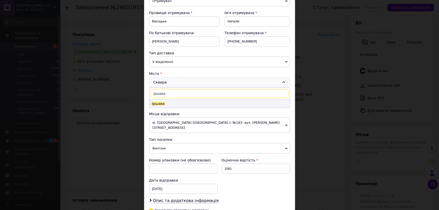
type input "іршава"
click at [165, 101] on li "Іршава" at bounding box center [219, 104] width 140 height 8
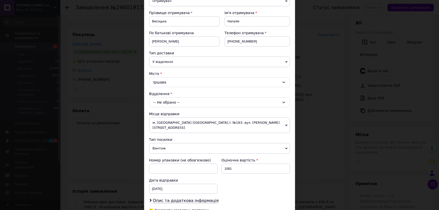
click at [165, 101] on div "-- Не обрано --" at bounding box center [219, 102] width 141 height 10
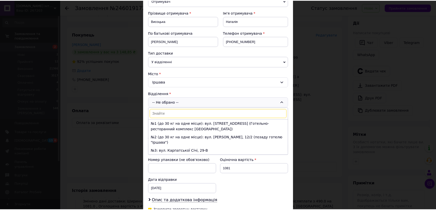
scroll to position [0, 0]
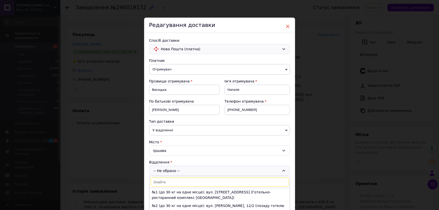
click at [287, 27] on span "×" at bounding box center [288, 26] width 5 height 9
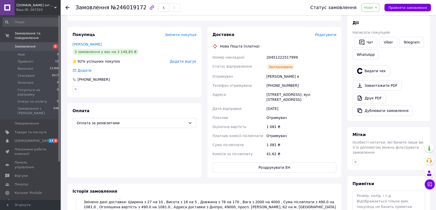
scroll to position [1241, 0]
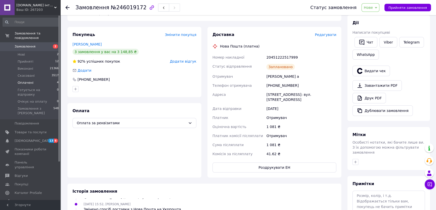
click at [29, 81] on span "Оплачені" at bounding box center [26, 83] width 16 height 5
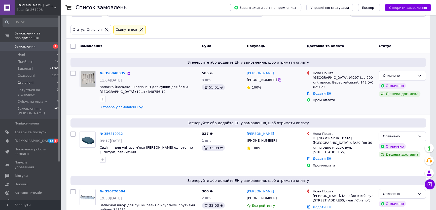
scroll to position [46, 0]
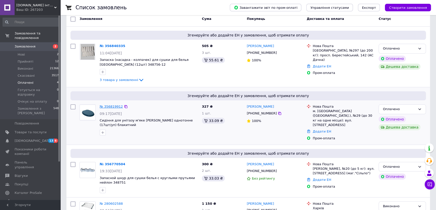
click at [110, 106] on link "№ 356819912" at bounding box center [111, 107] width 23 height 4
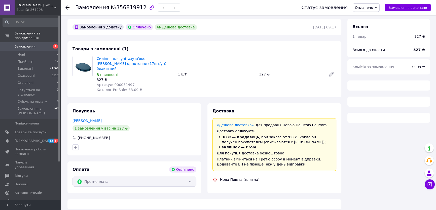
scroll to position [46, 0]
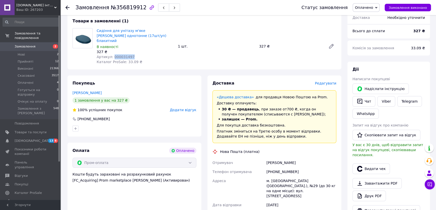
drag, startPoint x: 129, startPoint y: 50, endPoint x: 111, endPoint y: 51, distance: 17.1
click at [111, 54] on div "Артикул: 000031497" at bounding box center [135, 56] width 77 height 5
copy span "000031497"
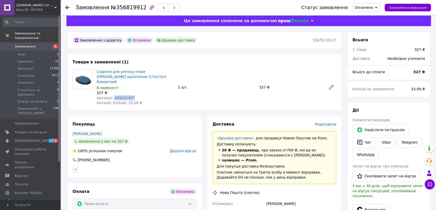
scroll to position [0, 0]
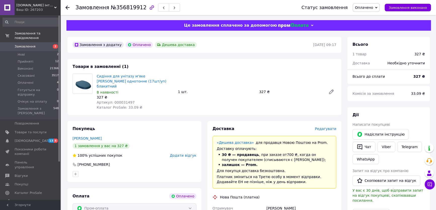
click at [67, 8] on use at bounding box center [67, 8] width 4 height 4
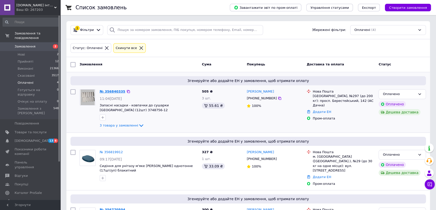
click at [117, 93] on link "№ 356840335" at bounding box center [113, 92] width 26 height 4
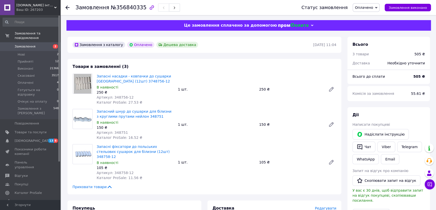
click at [67, 9] on use at bounding box center [67, 8] width 4 height 4
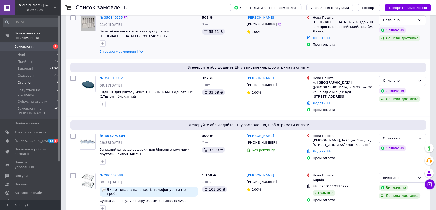
scroll to position [76, 0]
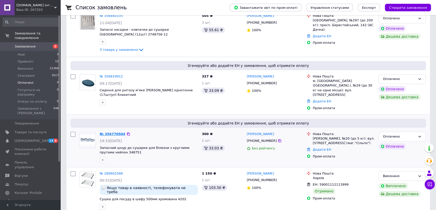
click at [116, 132] on link "№ 356770504" at bounding box center [113, 134] width 26 height 4
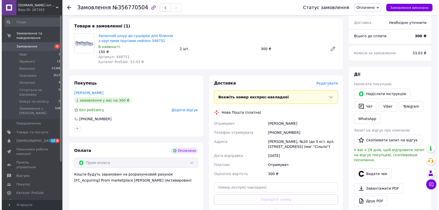
scroll to position [46, 0]
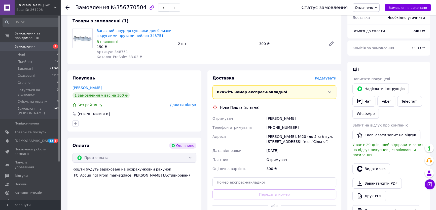
click at [328, 79] on span "Редагувати" at bounding box center [325, 78] width 21 height 4
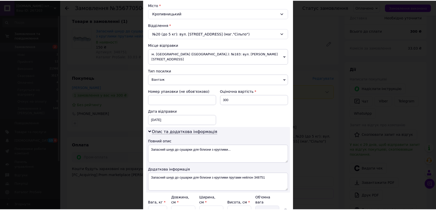
scroll to position [179, 0]
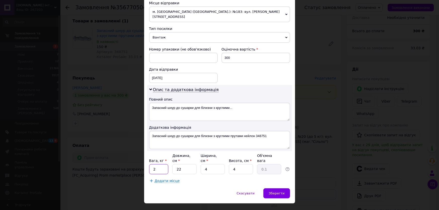
click at [157, 164] on input "2" at bounding box center [158, 169] width 19 height 10
type input "1"
click at [186, 164] on input "22" at bounding box center [184, 169] width 24 height 10
type input "27"
type input "0.11"
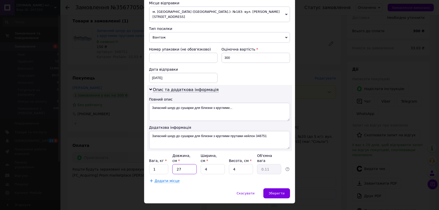
type input "27"
click at [211, 164] on input "4" at bounding box center [213, 169] width 24 height 10
type input "2"
type input "0.1"
type input "22"
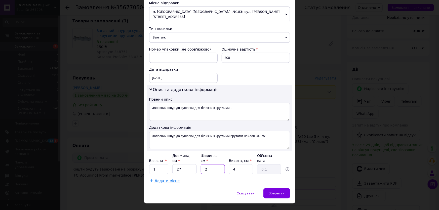
type input "0.59"
type input "22"
drag, startPoint x: 228, startPoint y: 158, endPoint x: 233, endPoint y: 159, distance: 4.8
click at [230, 158] on div "Вага, кг * 1 Довжина, см * 27 Ширина, см * 22 Висота, см * 4 Об'ємна вага 0.59" at bounding box center [219, 163] width 141 height 21
click at [242, 164] on input "4" at bounding box center [241, 169] width 24 height 10
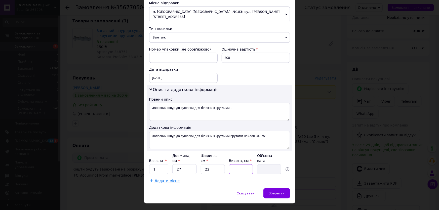
type input "5"
type input "0.74"
type input "5"
click at [279, 191] on span "Зберегти" at bounding box center [277, 193] width 16 height 4
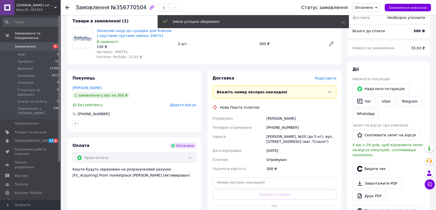
scroll to position [114, 0]
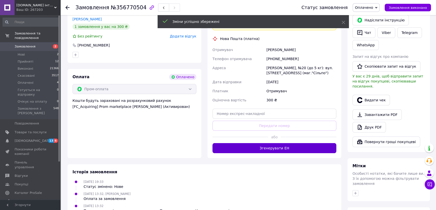
click at [274, 148] on button "Згенерувати ЕН" at bounding box center [274, 148] width 124 height 10
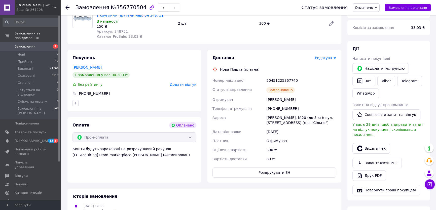
scroll to position [68, 0]
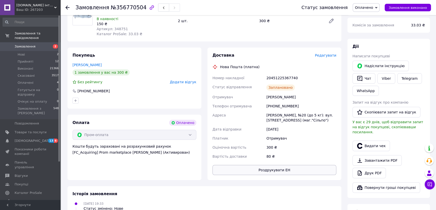
click at [290, 172] on button "Роздрукувати ЕН" at bounding box center [274, 170] width 124 height 10
click at [31, 81] on span "Оплачені" at bounding box center [26, 83] width 16 height 5
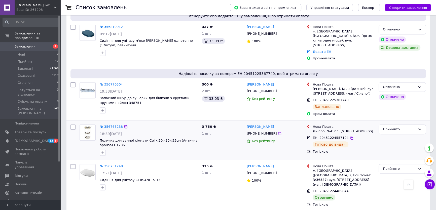
scroll to position [343, 0]
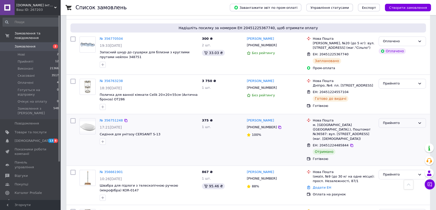
click at [419, 121] on icon at bounding box center [419, 123] width 4 height 4
click at [409, 129] on li "Виконано" at bounding box center [402, 133] width 47 height 9
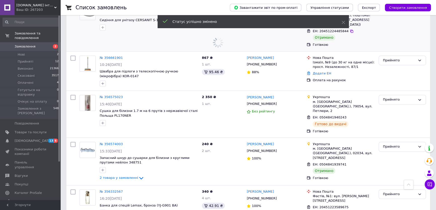
scroll to position [457, 0]
click at [420, 144] on icon at bounding box center [419, 146] width 4 height 4
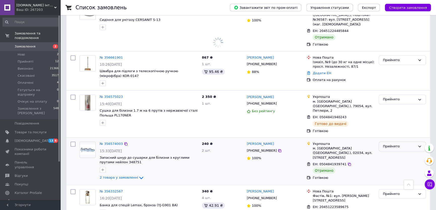
click at [418, 144] on icon at bounding box center [419, 146] width 4 height 4
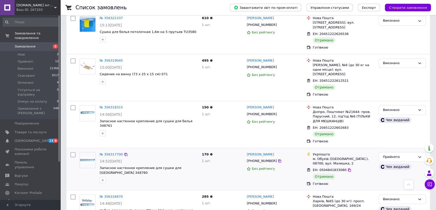
scroll to position [686, 0]
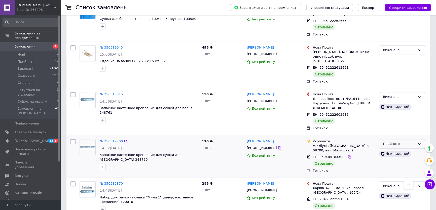
click at [419, 142] on icon at bounding box center [419, 144] width 4 height 4
click at [413, 150] on li "Виконано" at bounding box center [402, 154] width 47 height 9
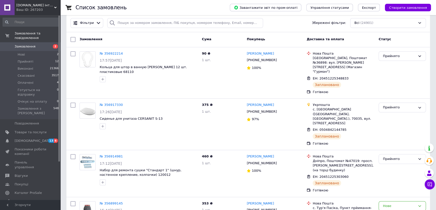
scroll to position [0, 0]
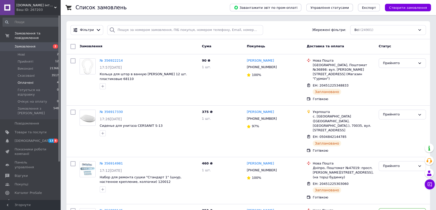
click at [29, 81] on span "Оплачені" at bounding box center [26, 83] width 16 height 5
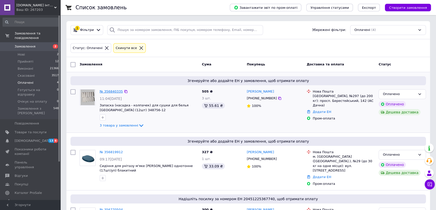
click at [112, 92] on link "№ 356840335" at bounding box center [111, 92] width 23 height 4
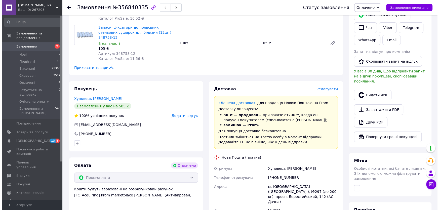
scroll to position [137, 0]
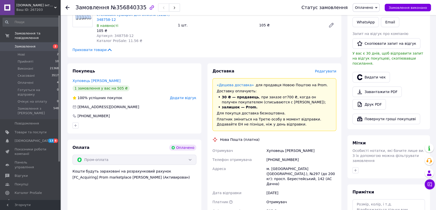
click at [328, 69] on span "Редагувати" at bounding box center [325, 71] width 21 height 4
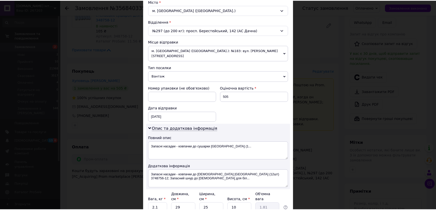
scroll to position [179, 0]
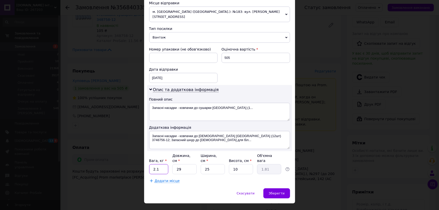
click at [160, 164] on input "2.1" at bounding box center [158, 169] width 19 height 10
type input "2"
type input "1"
click at [242, 164] on input "10" at bounding box center [241, 169] width 24 height 10
type input "1"
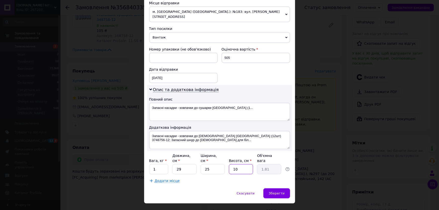
type input "0.18"
type input "5"
type input "0.91"
type input "5"
click at [280, 191] on span "Зберегти" at bounding box center [277, 193] width 16 height 4
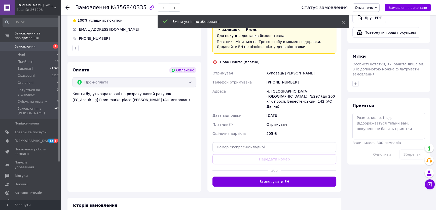
scroll to position [229, 0]
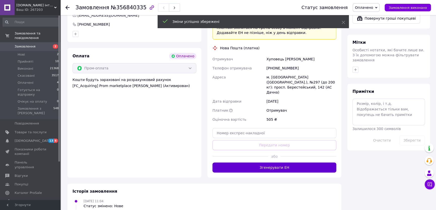
click at [271, 163] on button "Згенерувати ЕН" at bounding box center [274, 168] width 124 height 10
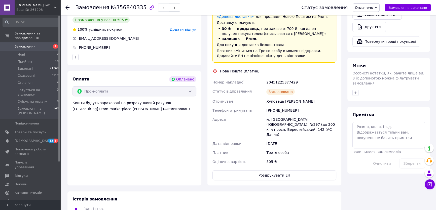
scroll to position [206, 0]
click at [263, 170] on button "Роздрукувати ЕН" at bounding box center [274, 175] width 124 height 10
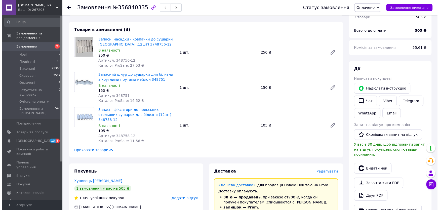
scroll to position [0, 0]
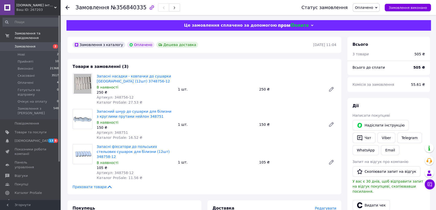
click at [69, 8] on div at bounding box center [70, 7] width 10 height 15
click at [66, 9] on icon at bounding box center [67, 8] width 4 height 4
